Goal: Task Accomplishment & Management: Manage account settings

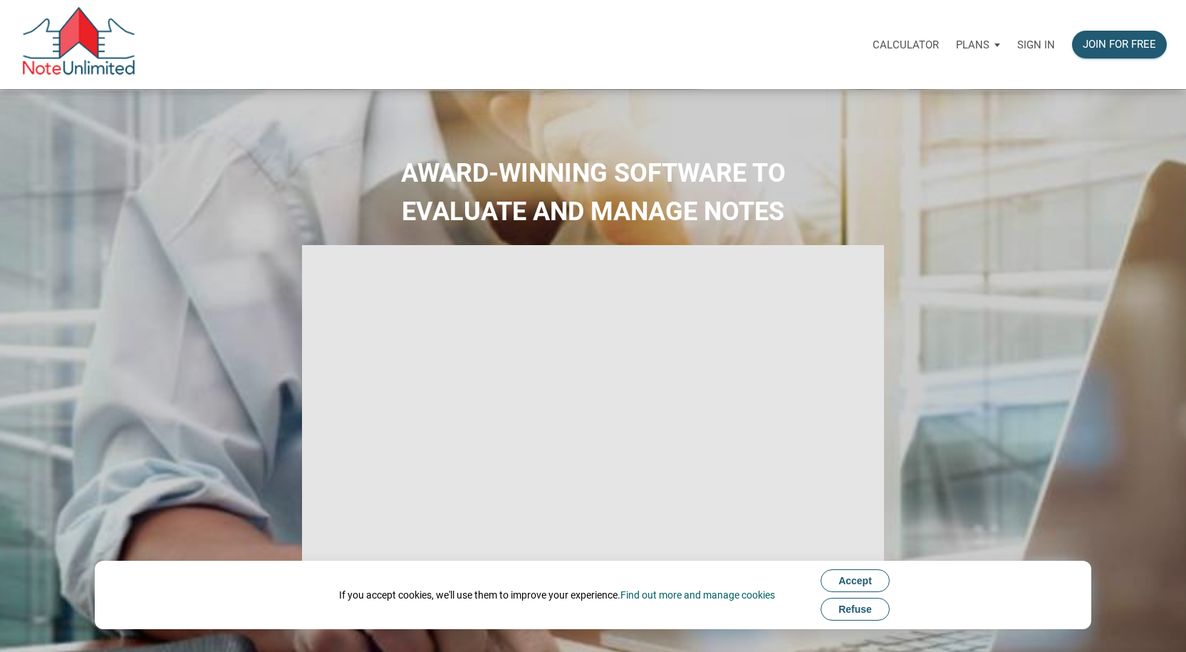
type input "Introduction to new features"
select select
click at [1039, 46] on p "Sign in" at bounding box center [1036, 44] width 38 height 13
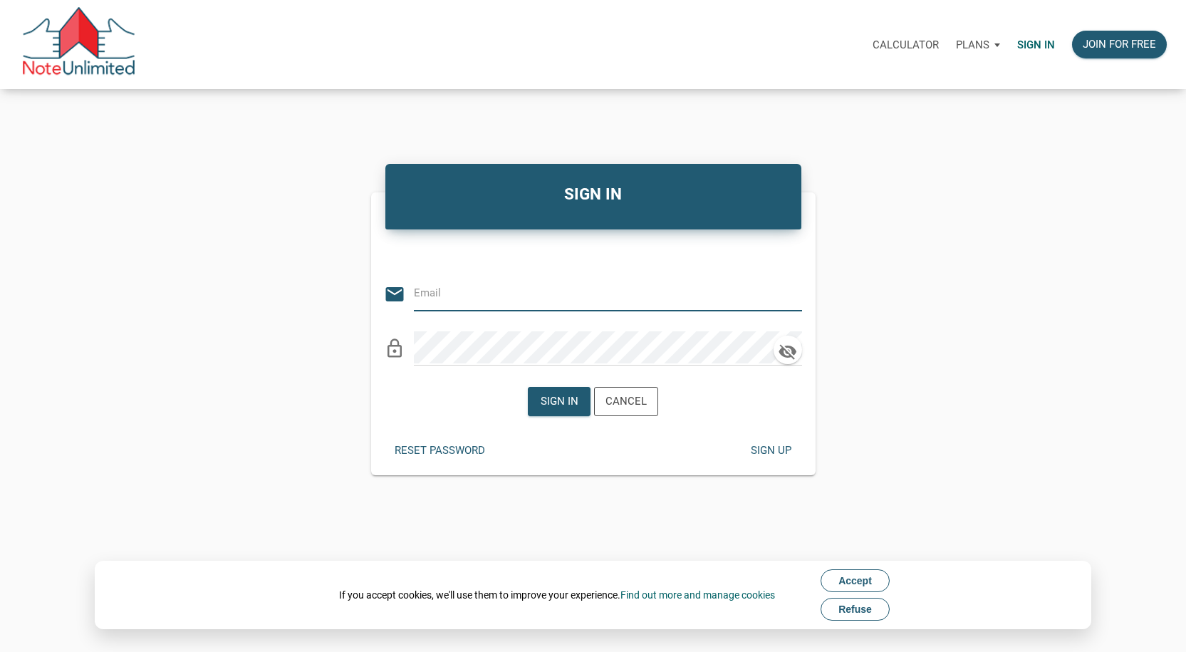
click at [553, 284] on input "email" at bounding box center [597, 293] width 367 height 32
type input "[PERSON_NAME][EMAIL_ADDRESS][PERSON_NAME][DOMAIN_NAME]"
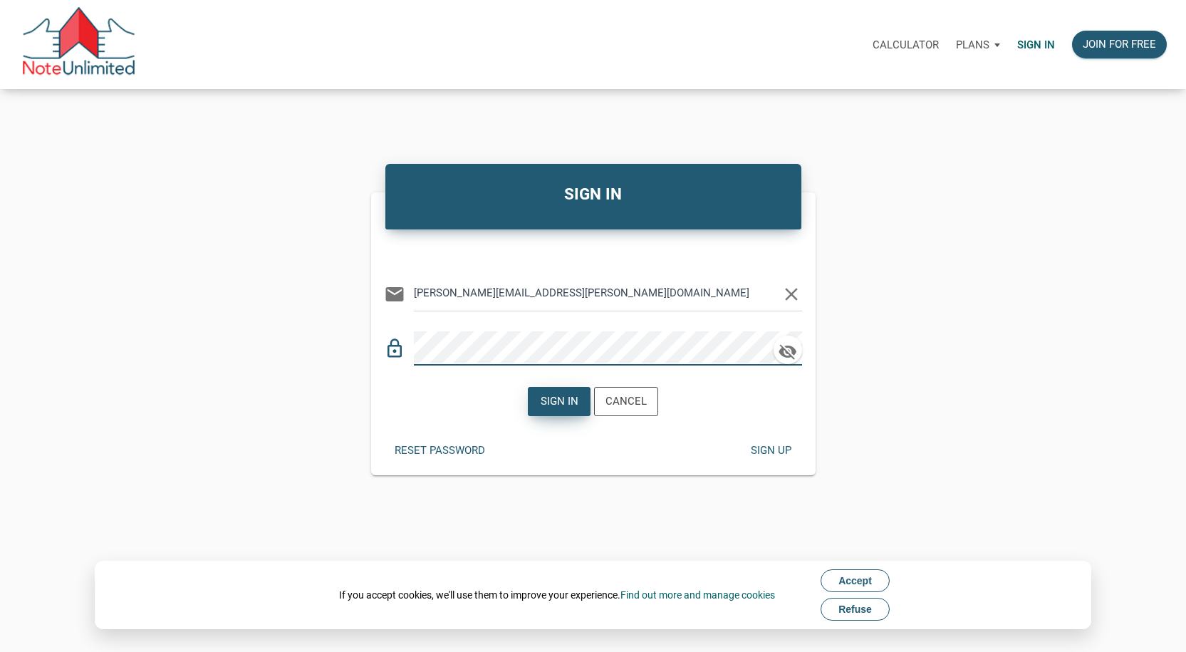
click at [568, 395] on div "Sign in" at bounding box center [560, 401] width 38 height 16
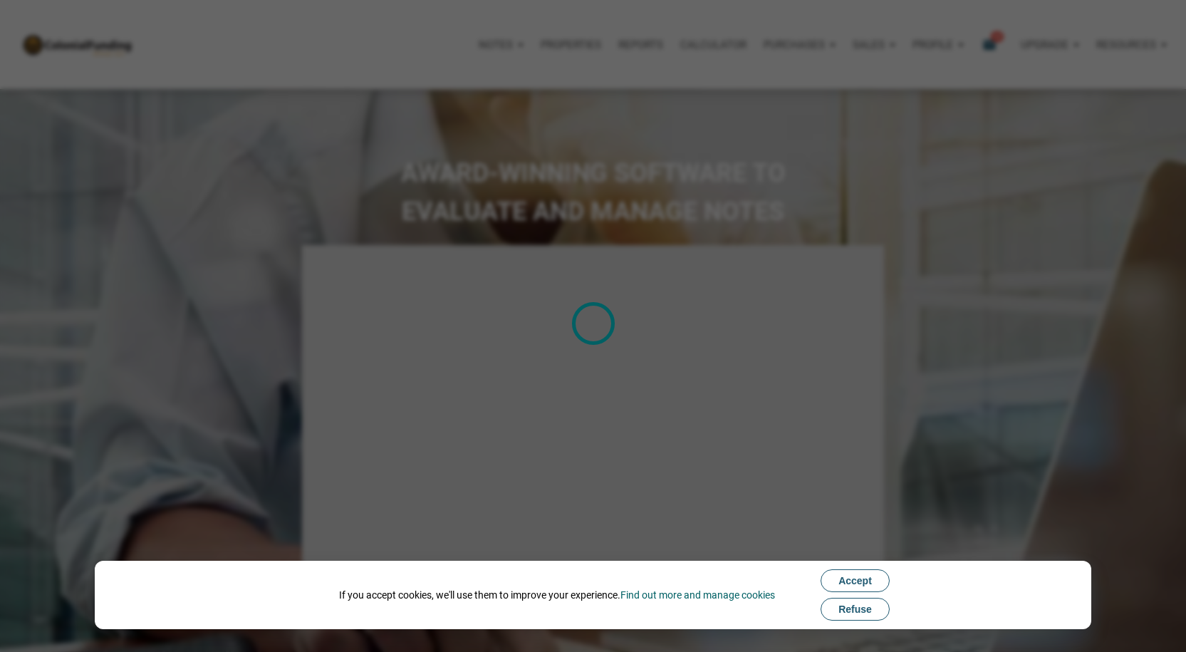
type input "Introduction to new features"
select select
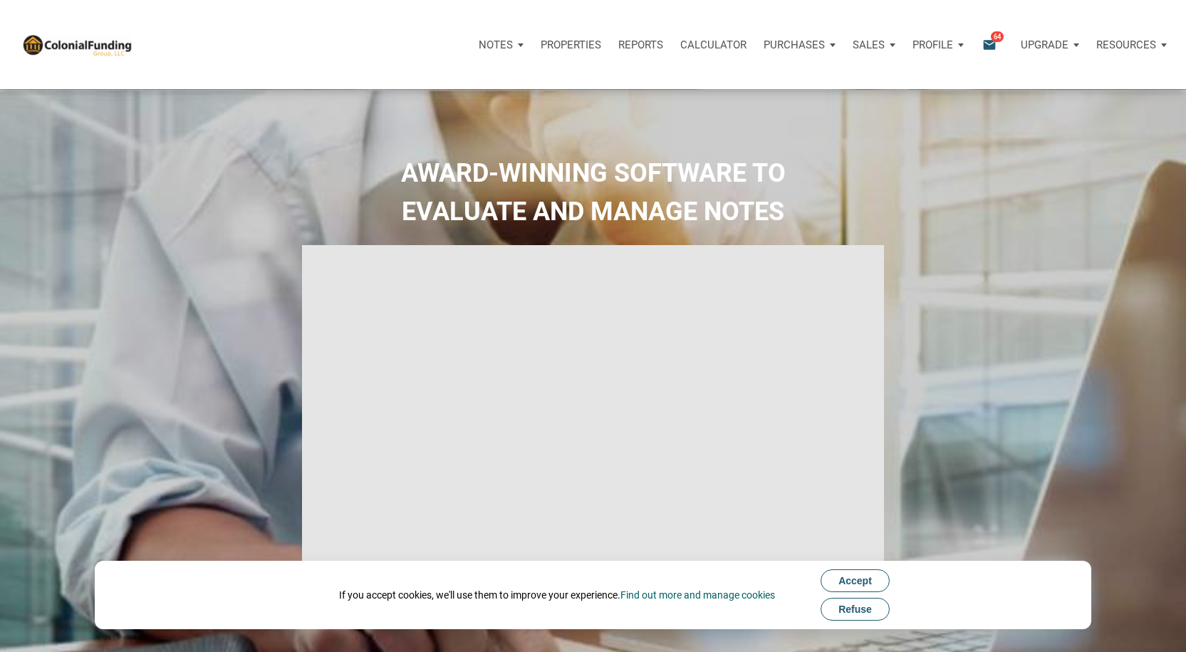
click at [994, 45] on icon "email" at bounding box center [989, 44] width 17 height 16
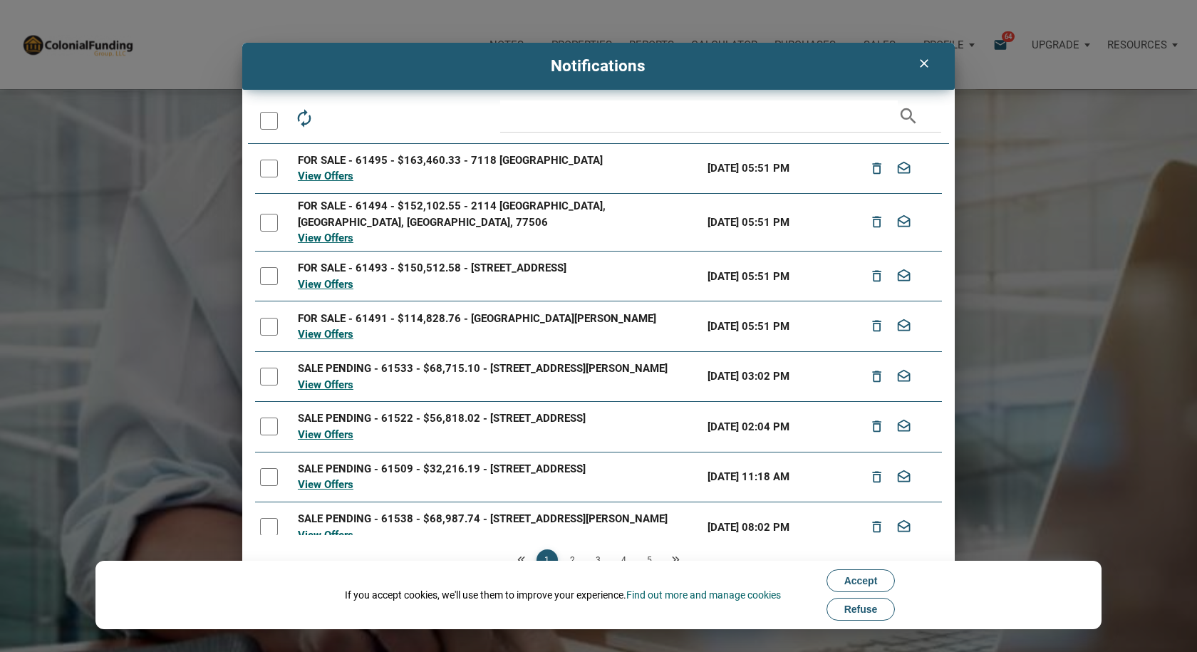
click at [320, 169] on div "View Offers" at bounding box center [498, 176] width 400 height 16
click at [321, 175] on link "View Offers" at bounding box center [326, 176] width 56 height 13
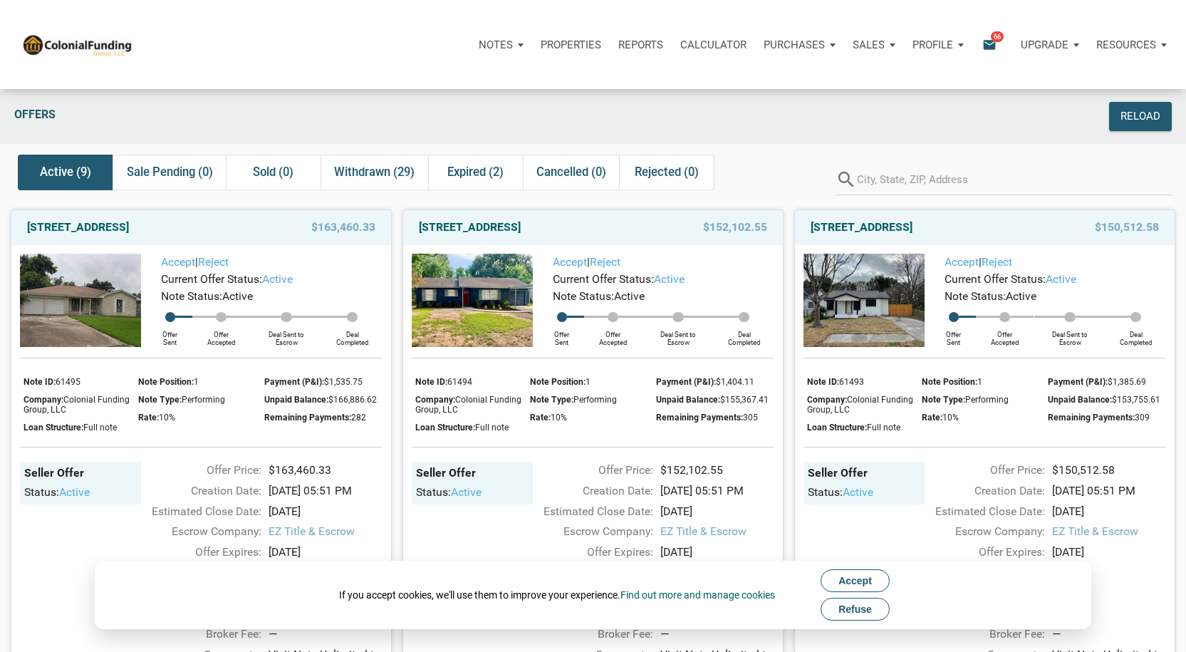
click at [532, 41] on div "Sales" at bounding box center [501, 45] width 62 height 43
click at [973, 104] on div "Reload" at bounding box center [1032, 116] width 293 height 29
click at [516, 39] on div "Notes" at bounding box center [501, 45] width 62 height 43
click at [699, 117] on div "Offers" at bounding box center [446, 116] width 879 height 29
click at [382, 173] on span "Withdrawn (30)" at bounding box center [374, 172] width 80 height 17
